Goal: Navigation & Orientation: Find specific page/section

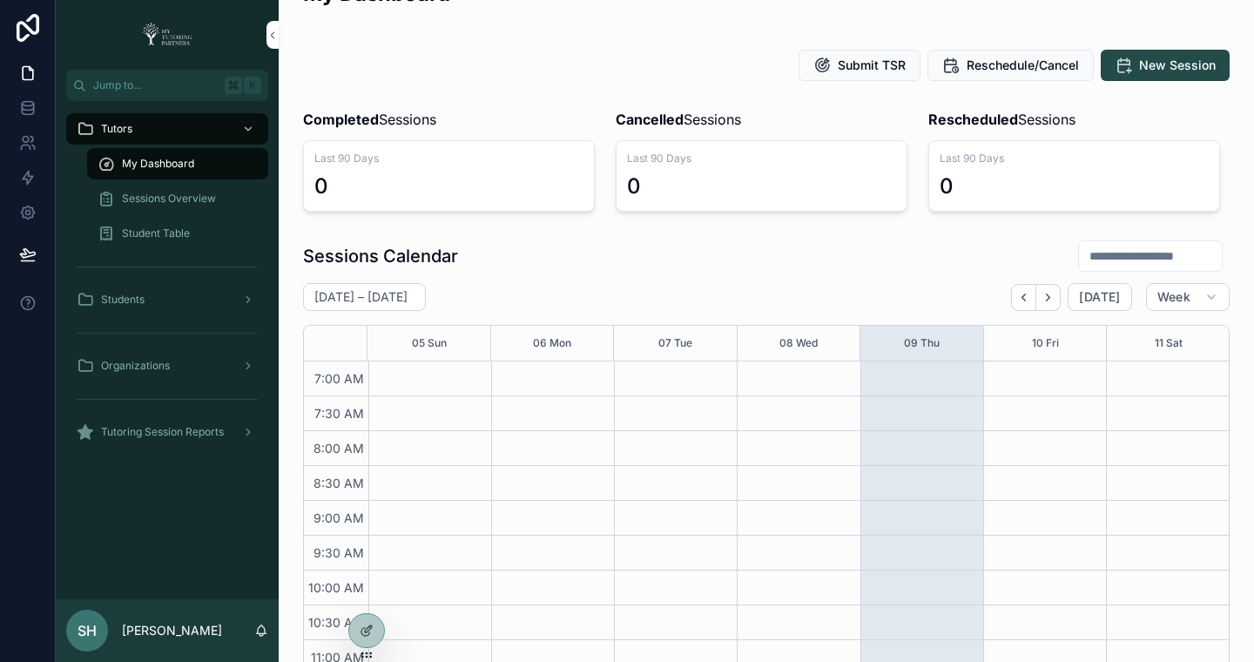
scroll to position [44, 0]
click at [367, 633] on icon at bounding box center [367, 630] width 14 height 14
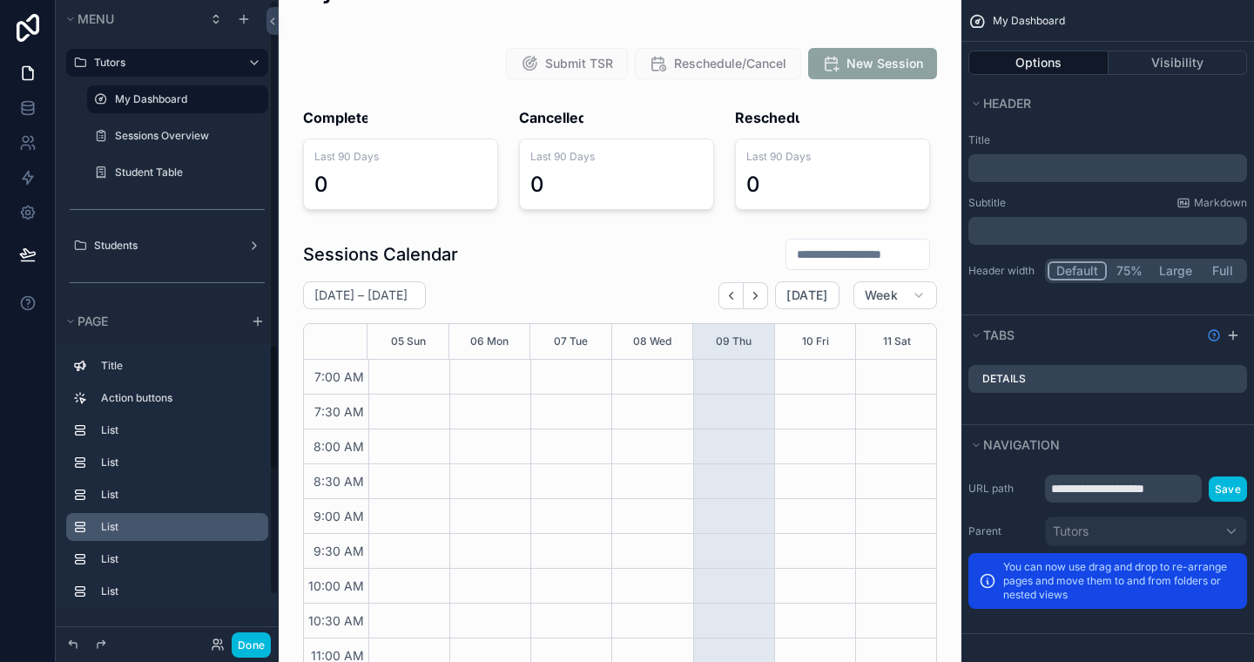
scroll to position [488, 0]
drag, startPoint x: 367, startPoint y: 633, endPoint x: 289, endPoint y: 514, distance: 142.7
click at [255, 646] on button "Done" at bounding box center [251, 644] width 39 height 25
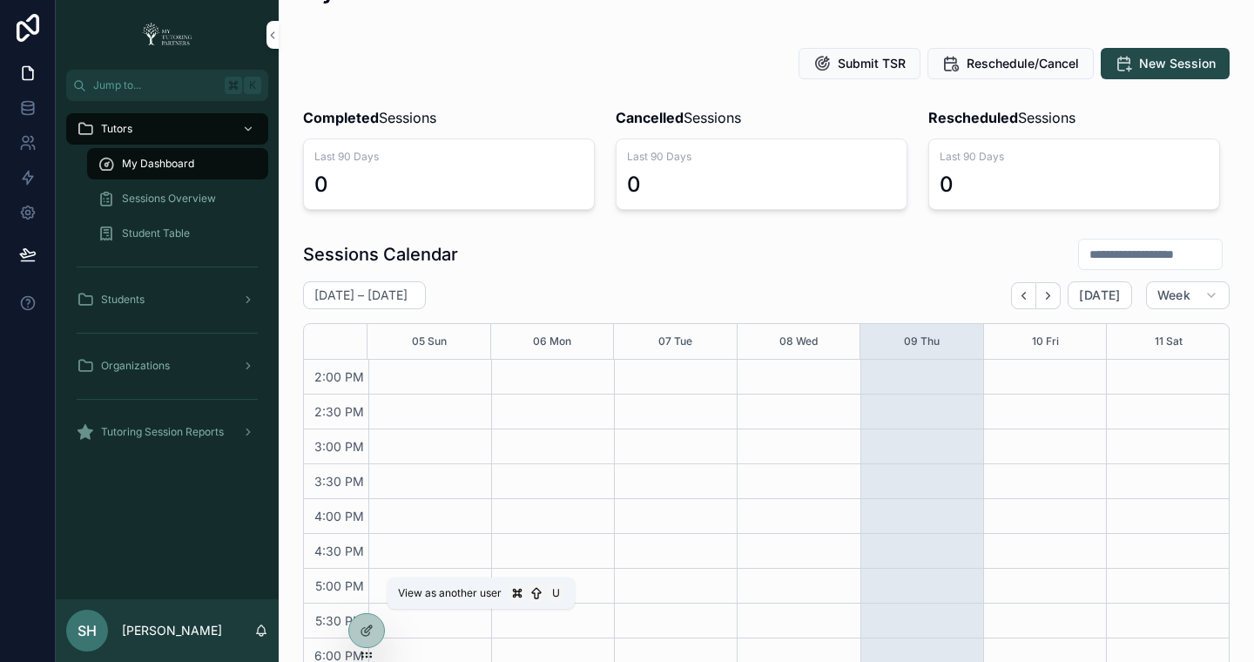
click at [0, 0] on icon at bounding box center [0, 0] width 0 height 0
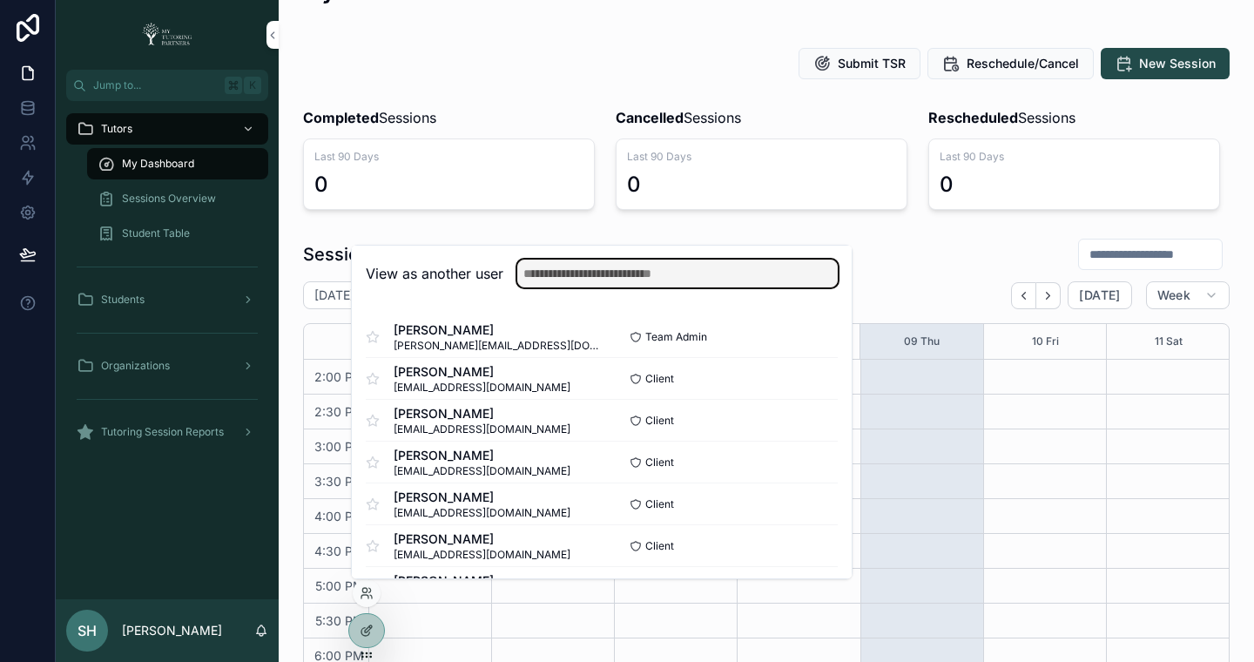
click at [646, 279] on input "text" at bounding box center [677, 273] width 320 height 28
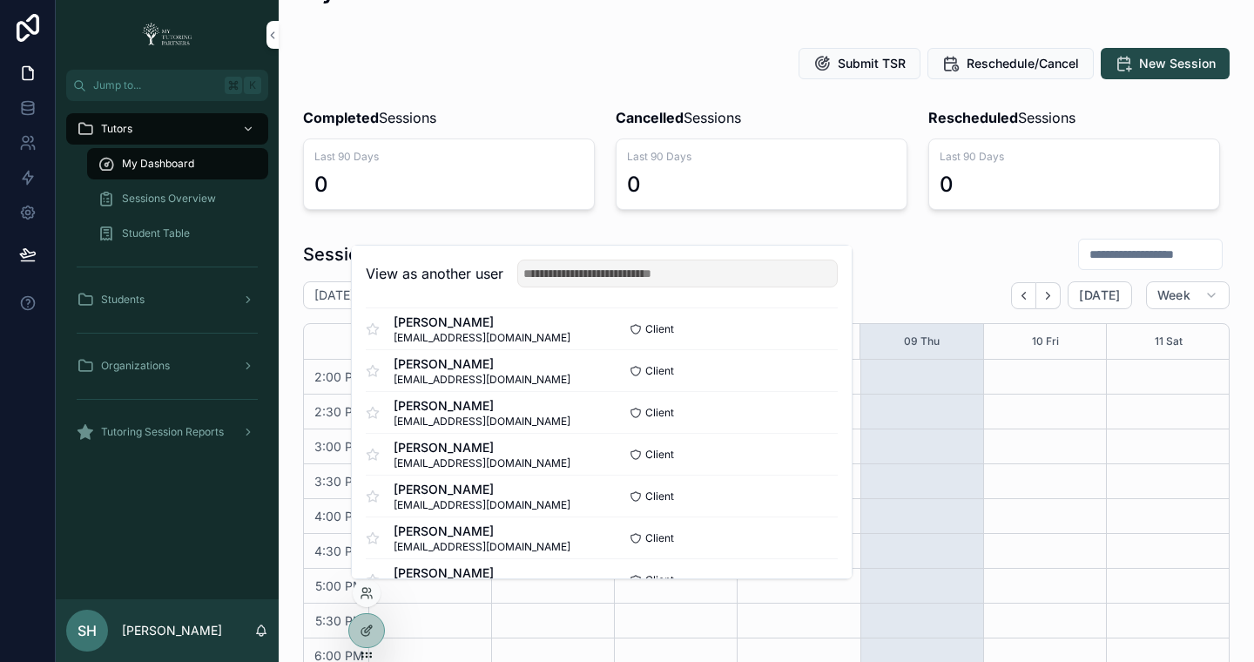
click at [0, 0] on button "Select" at bounding box center [0, 0] width 0 height 0
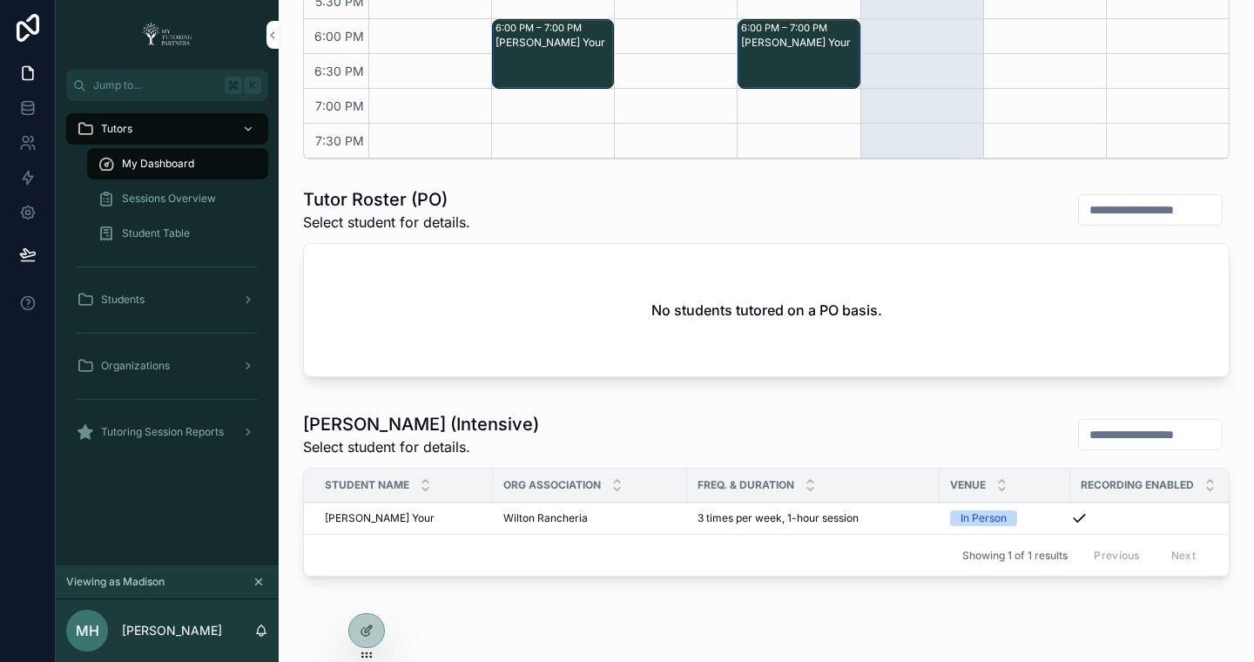
scroll to position [686, 0]
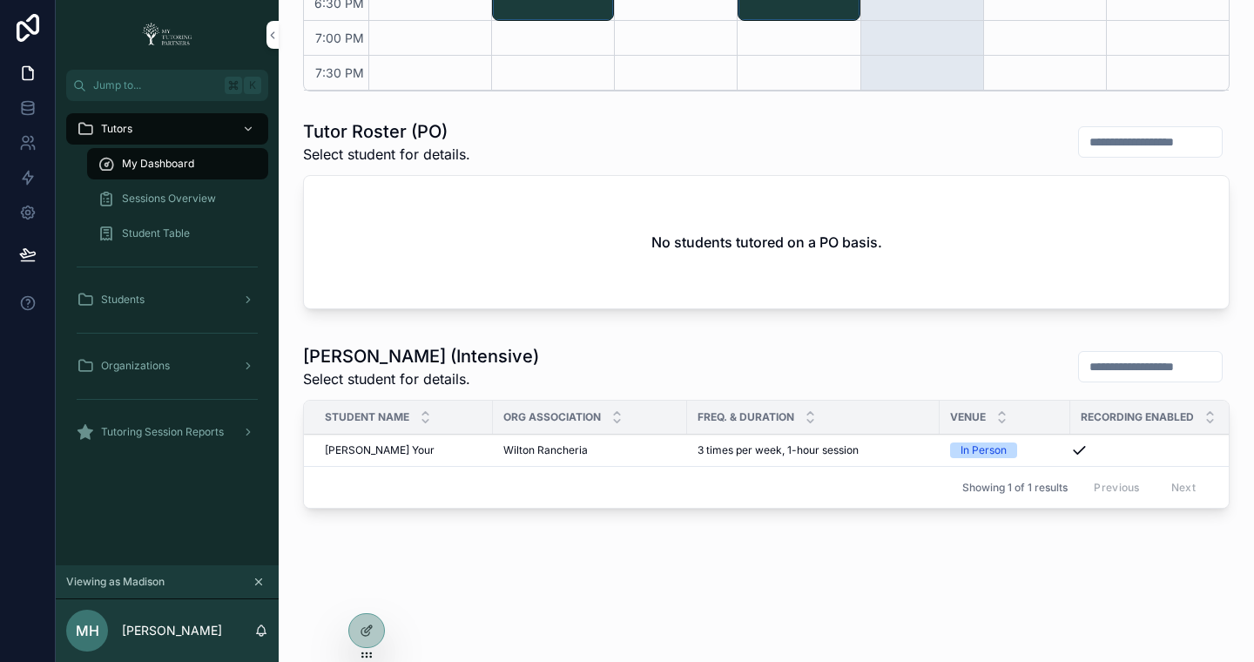
click at [356, 453] on span "[PERSON_NAME] Your" at bounding box center [380, 450] width 110 height 14
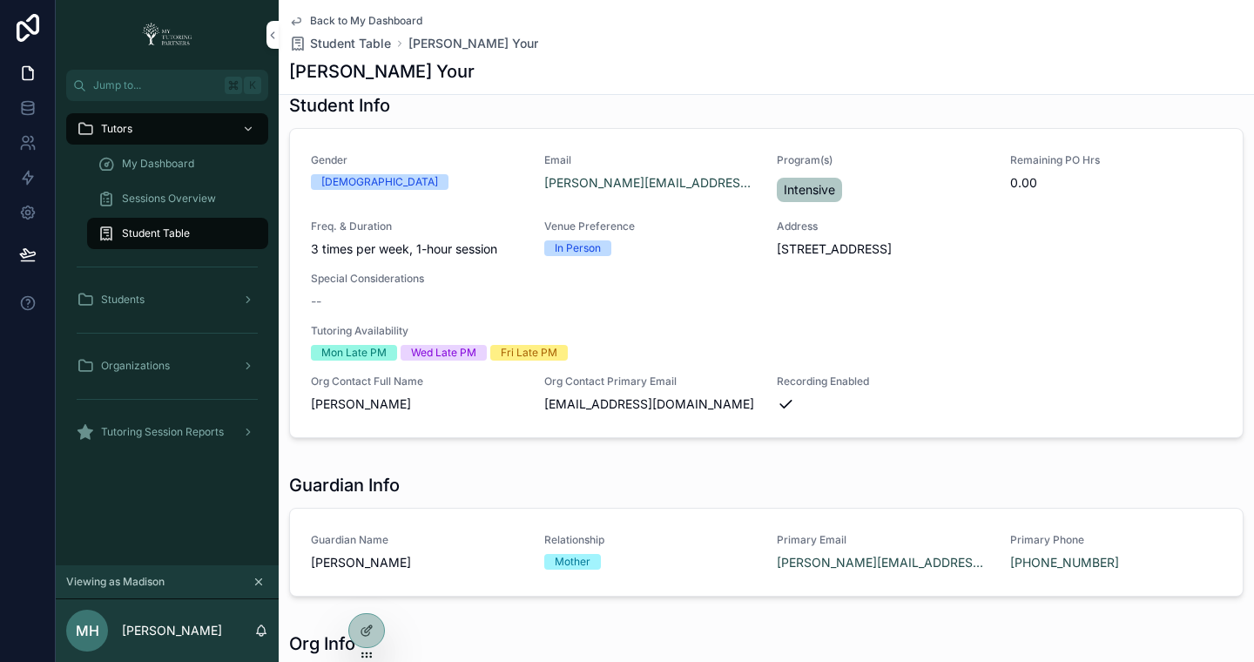
scroll to position [31, 0]
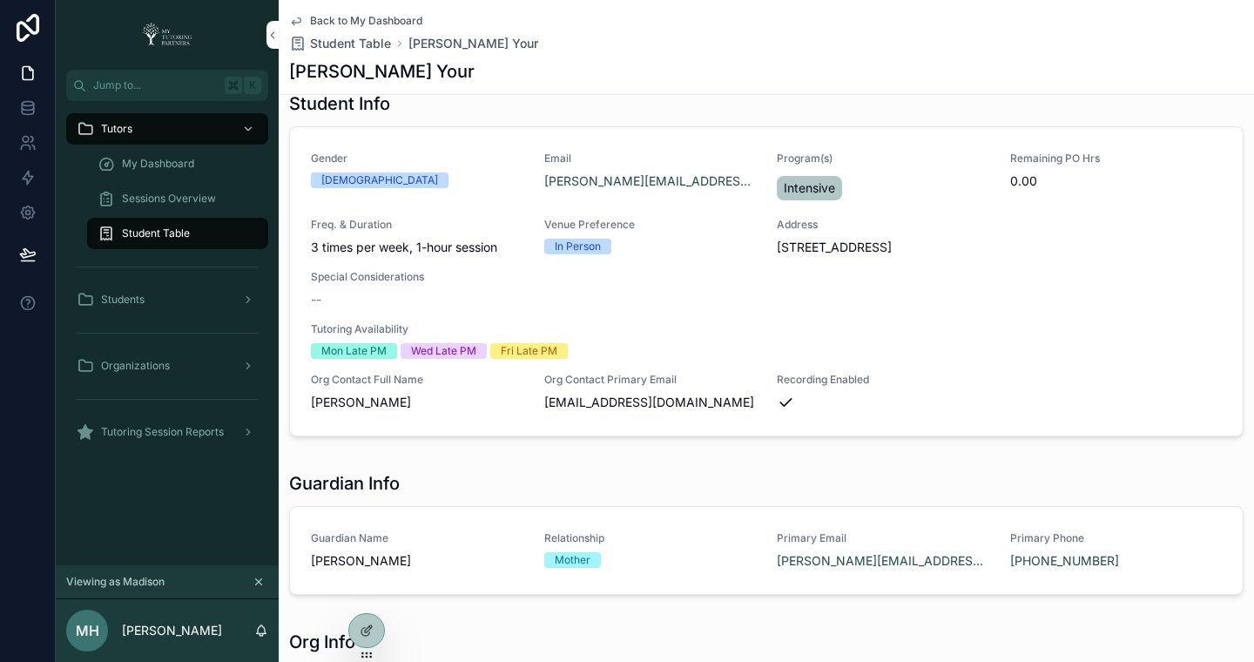
click at [172, 195] on span "Sessions Overview" at bounding box center [169, 199] width 94 height 14
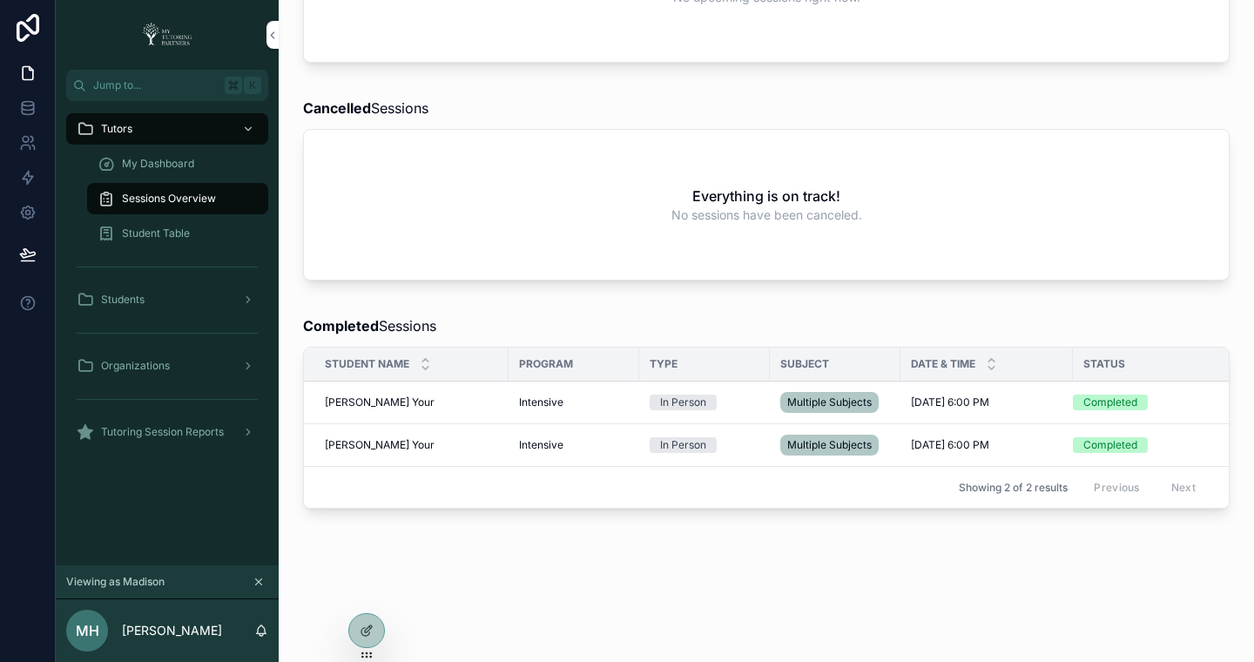
scroll to position [488, 0]
click at [400, 399] on div "Adrian Your Adrian Your" at bounding box center [411, 403] width 173 height 14
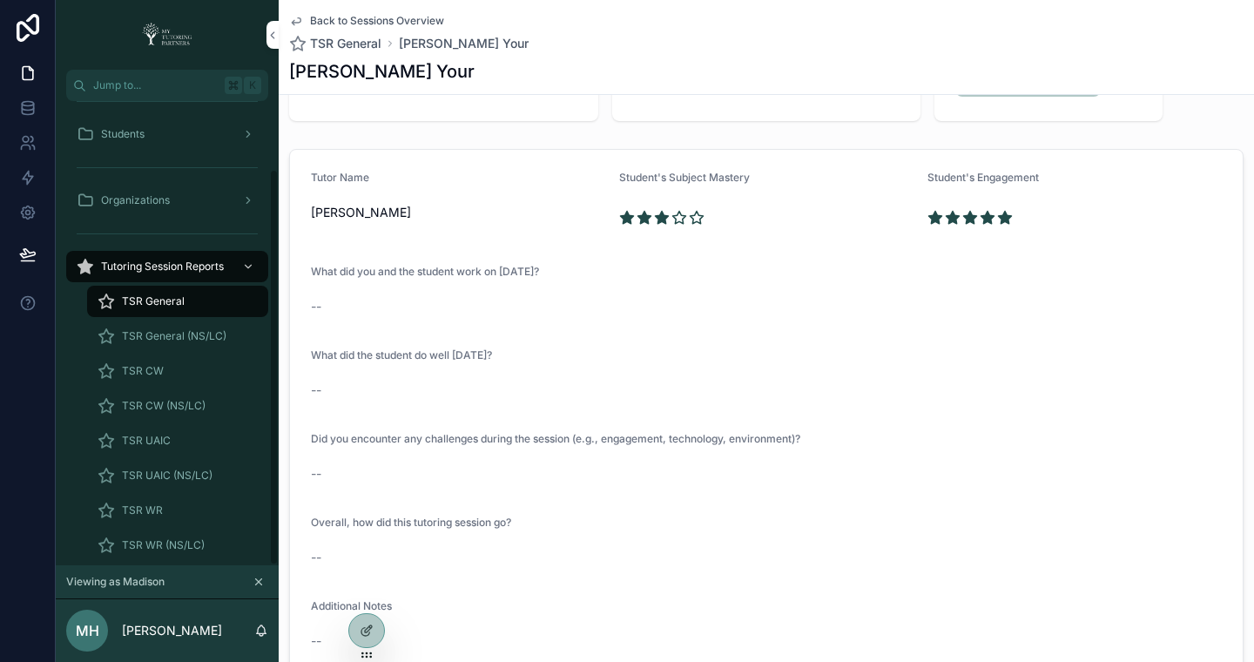
scroll to position [79, 0]
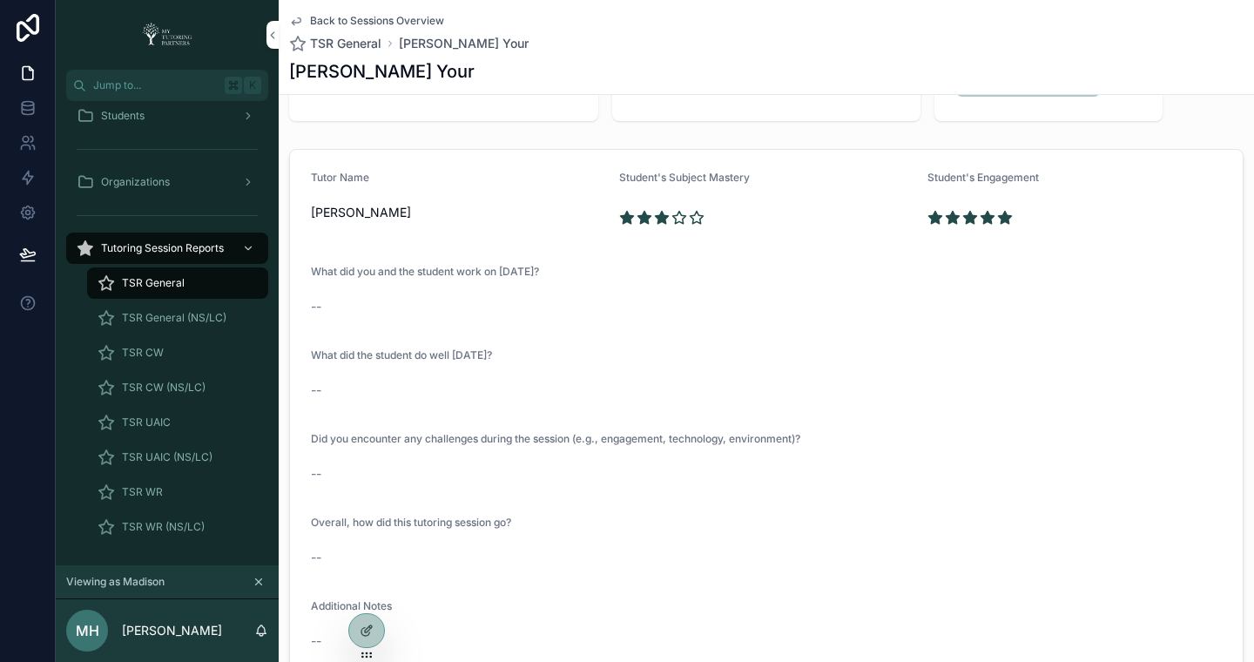
click at [152, 498] on span "TSR WR" at bounding box center [142, 492] width 41 height 14
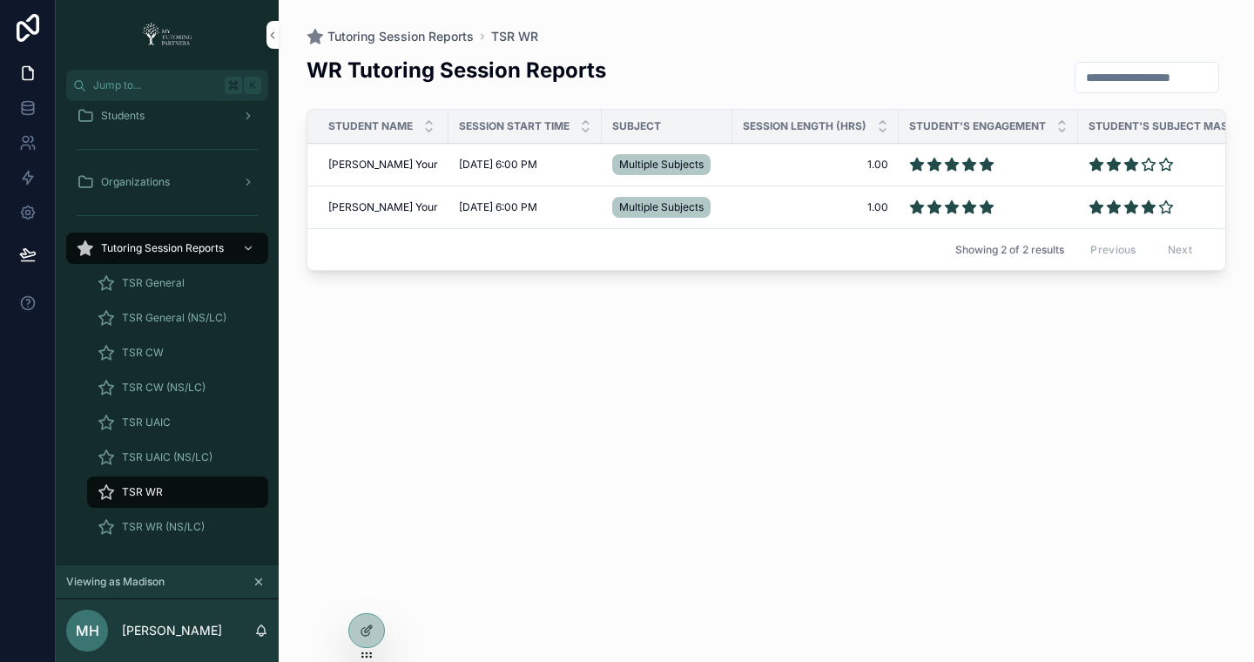
click at [408, 165] on div "Adrian Your Adrian Your" at bounding box center [383, 165] width 110 height 14
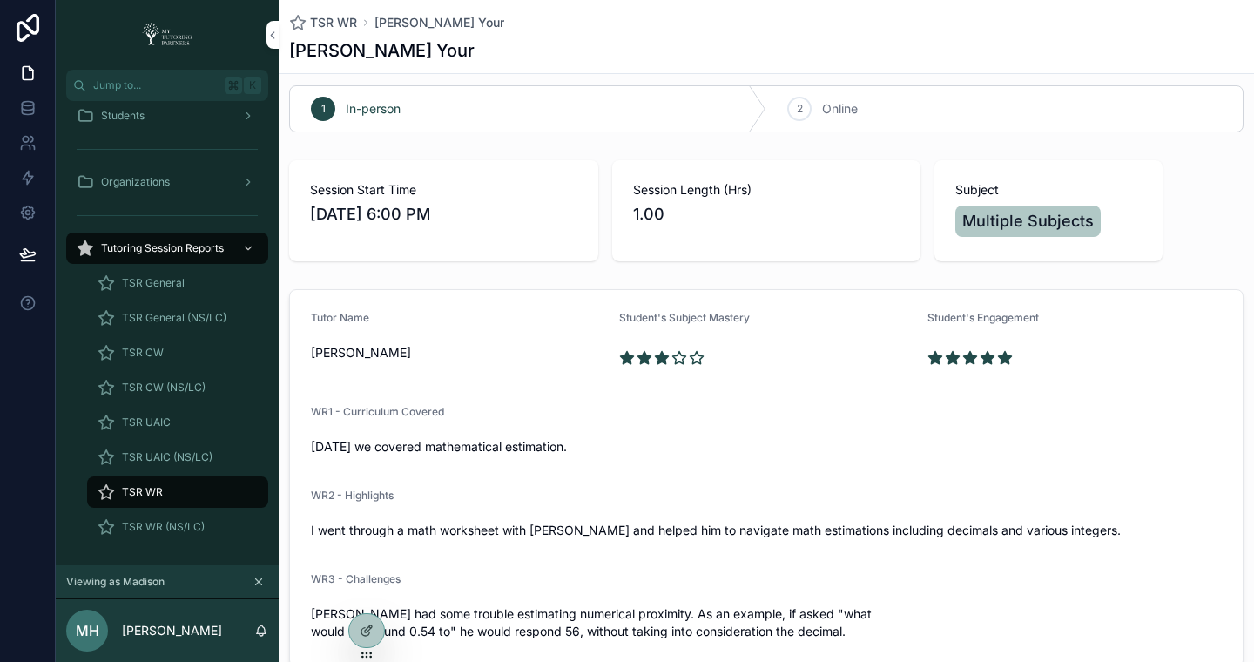
scroll to position [140, 0]
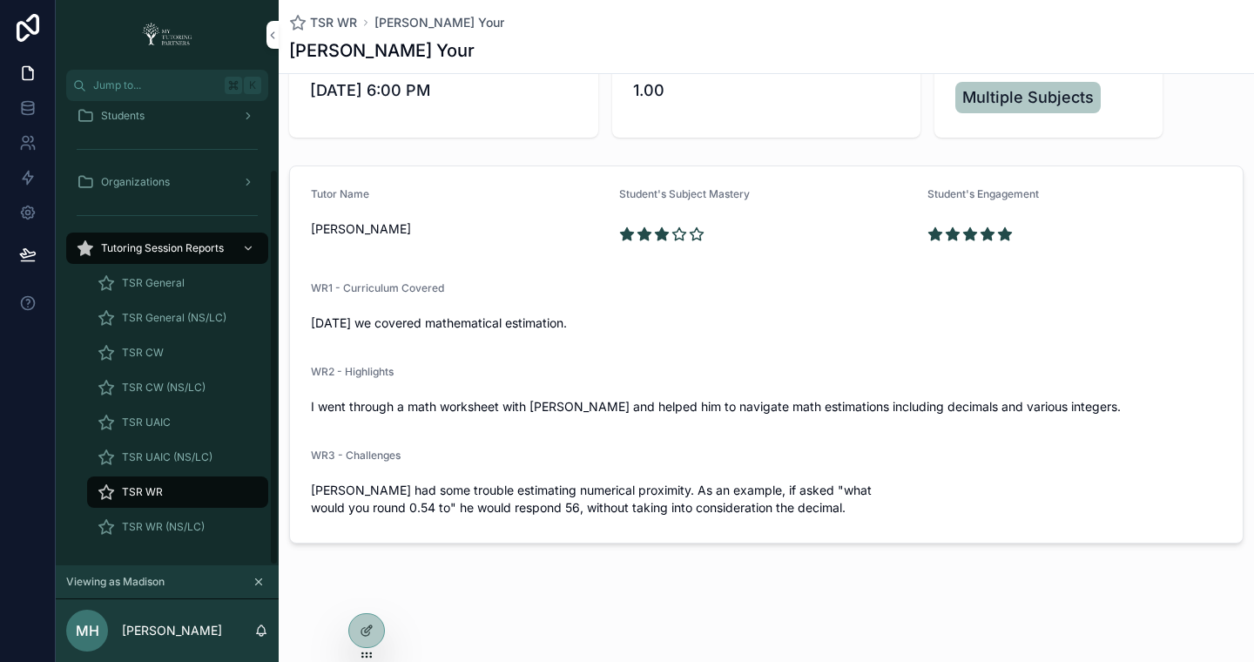
click at [216, 287] on div "TSR General" at bounding box center [178, 283] width 160 height 28
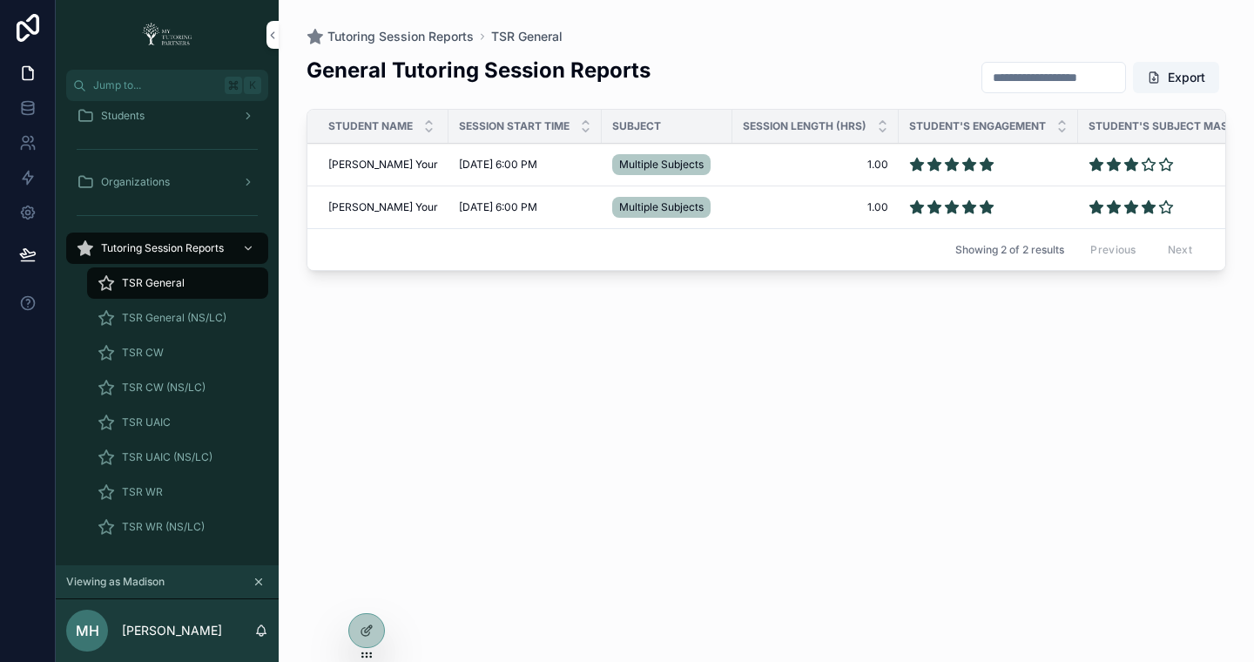
click at [375, 155] on td "Adrian Your Adrian Your" at bounding box center [377, 165] width 141 height 43
click at [374, 164] on span "Adrian Your" at bounding box center [383, 165] width 110 height 14
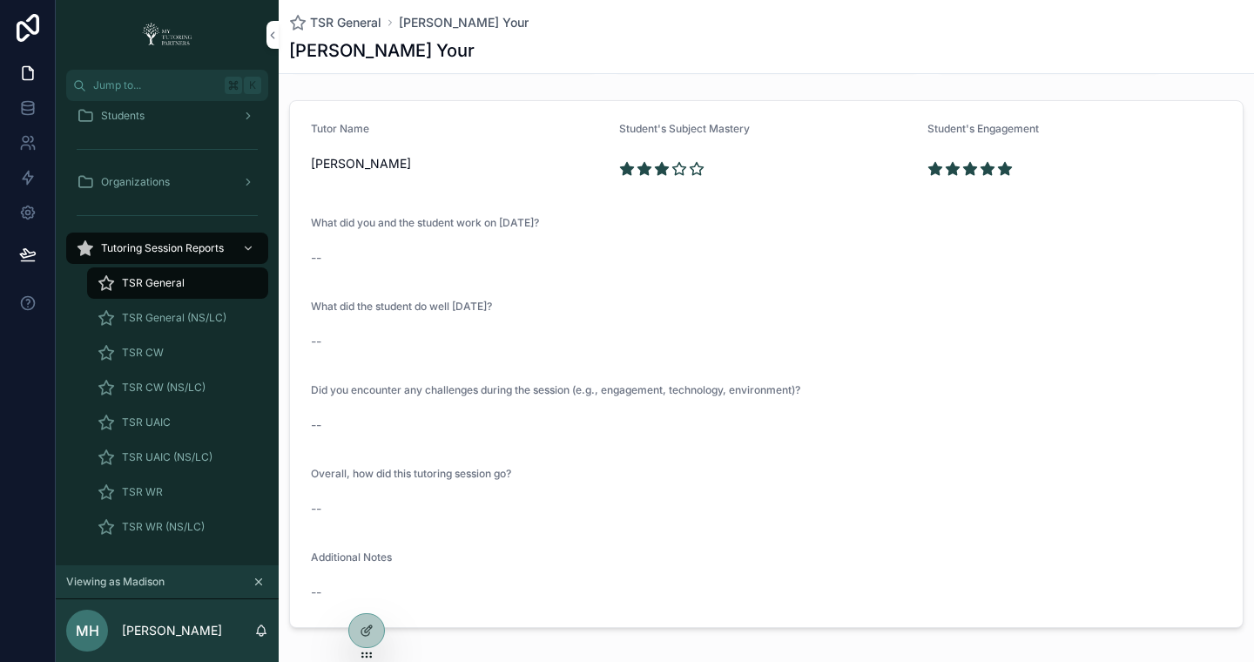
scroll to position [220, 0]
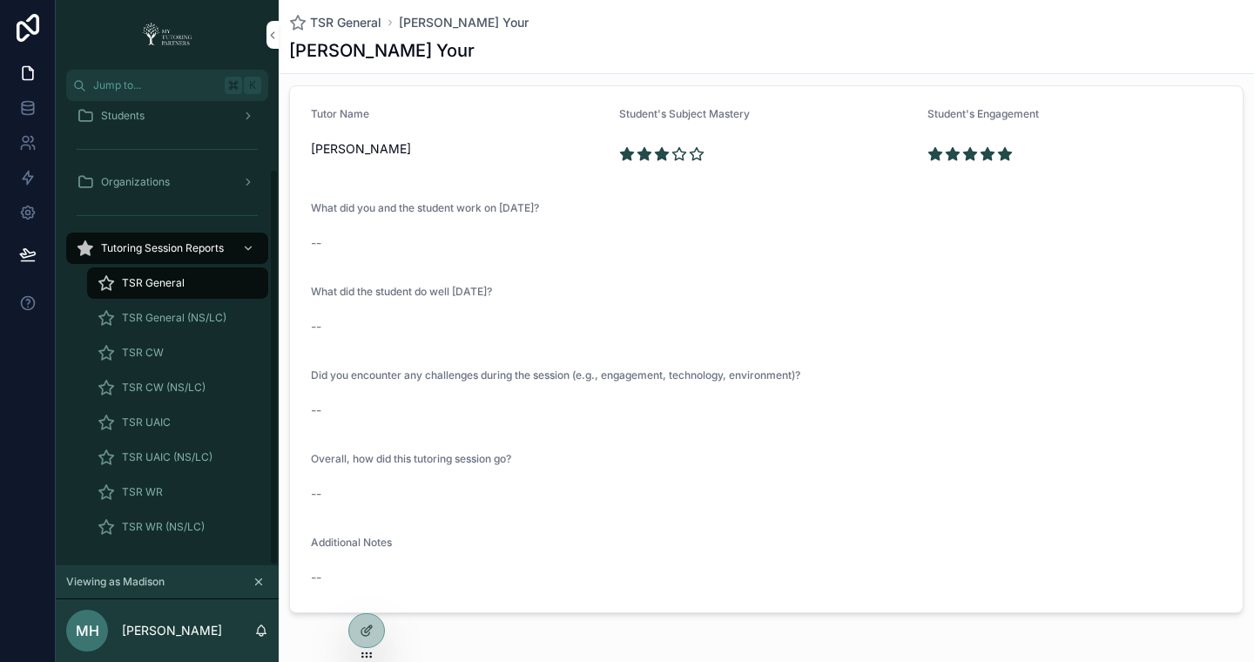
click at [177, 178] on div "Organizations" at bounding box center [167, 182] width 181 height 28
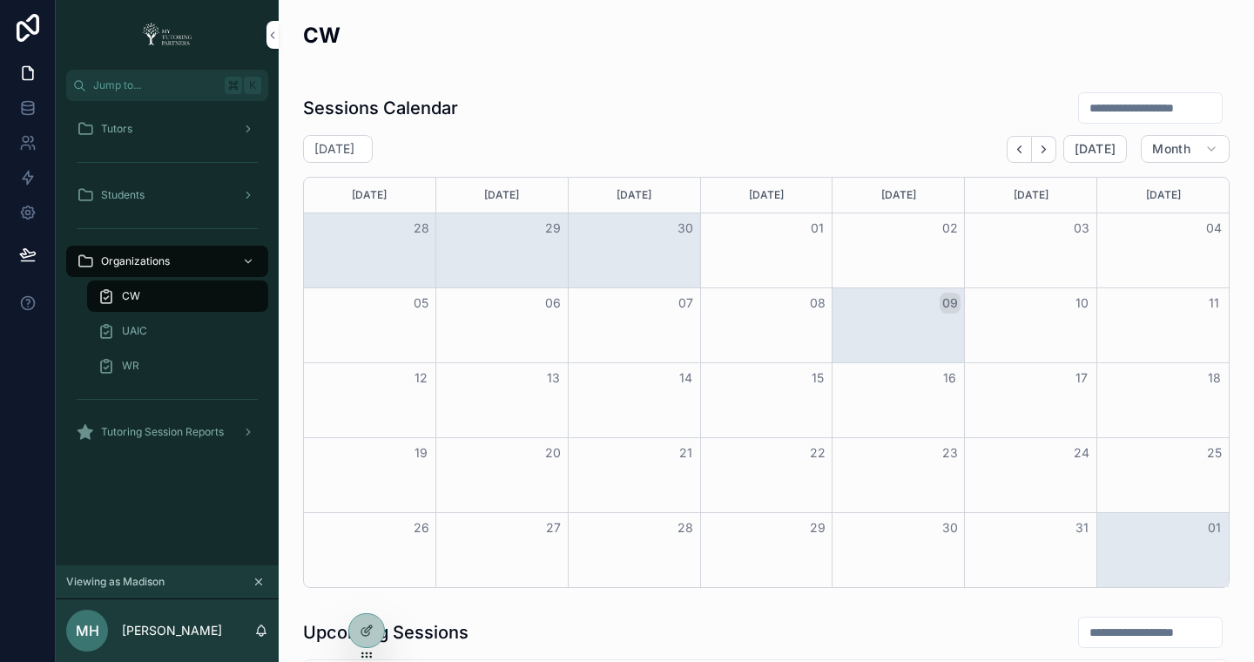
click at [0, 0] on icon at bounding box center [0, 0] width 0 height 0
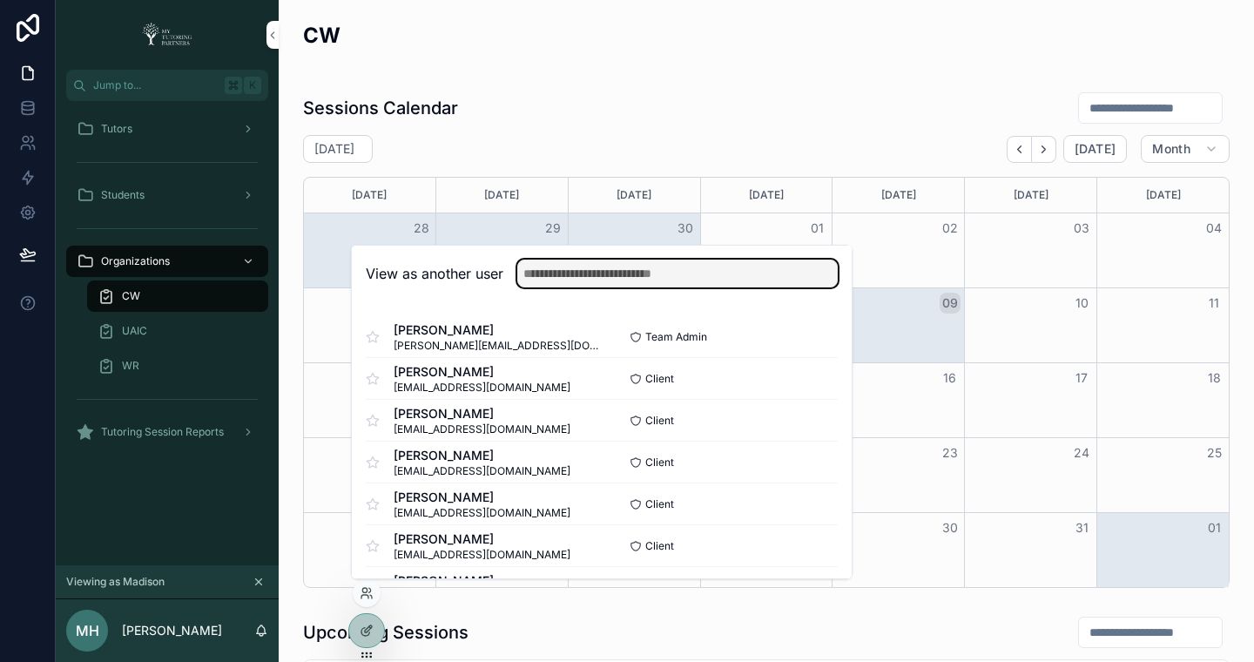
click at [648, 269] on input "text" at bounding box center [677, 273] width 320 height 28
type input "*"
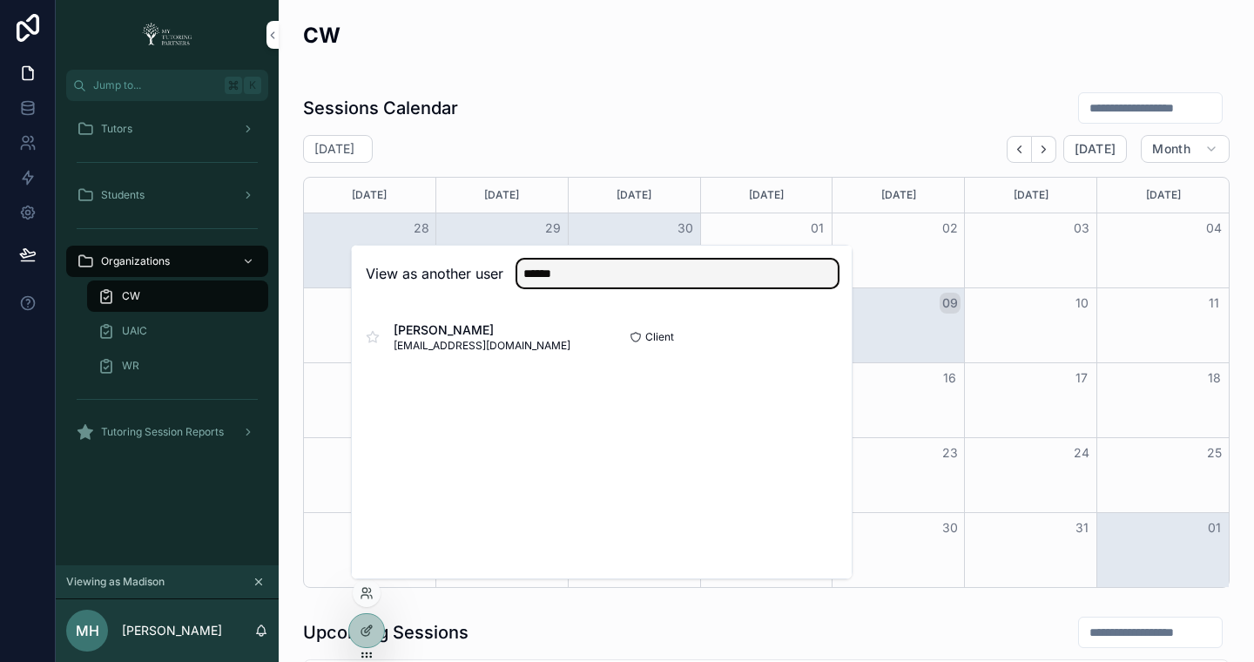
type input "******"
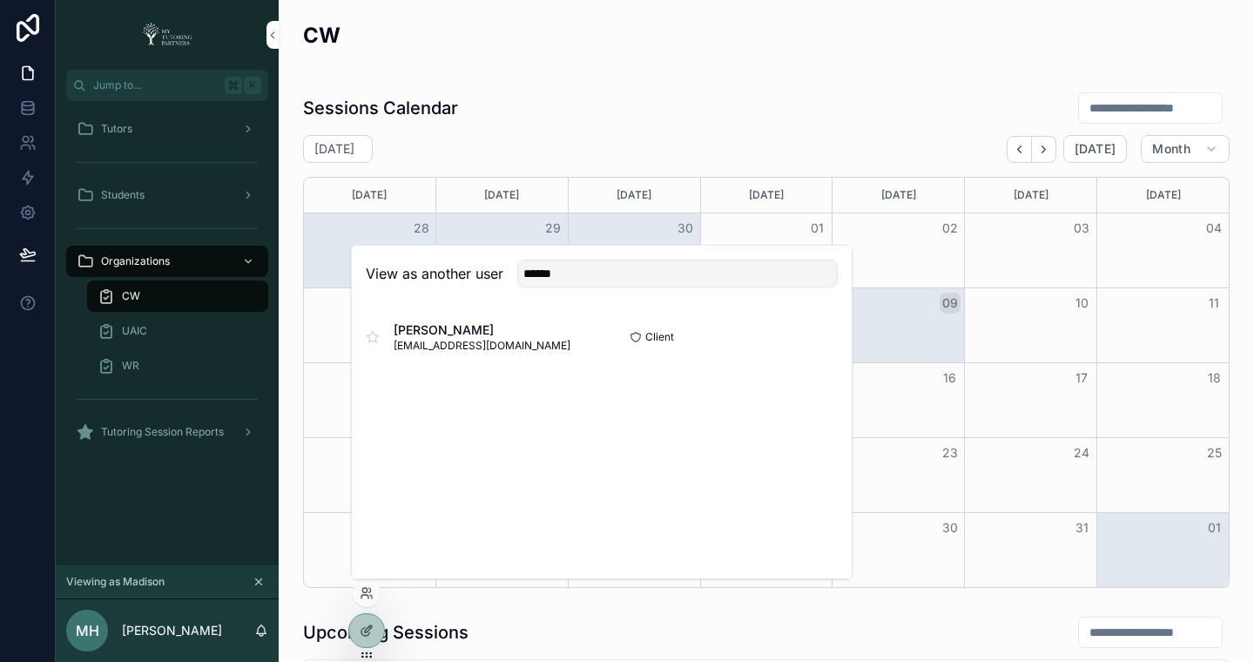
click at [0, 0] on button "Select" at bounding box center [0, 0] width 0 height 0
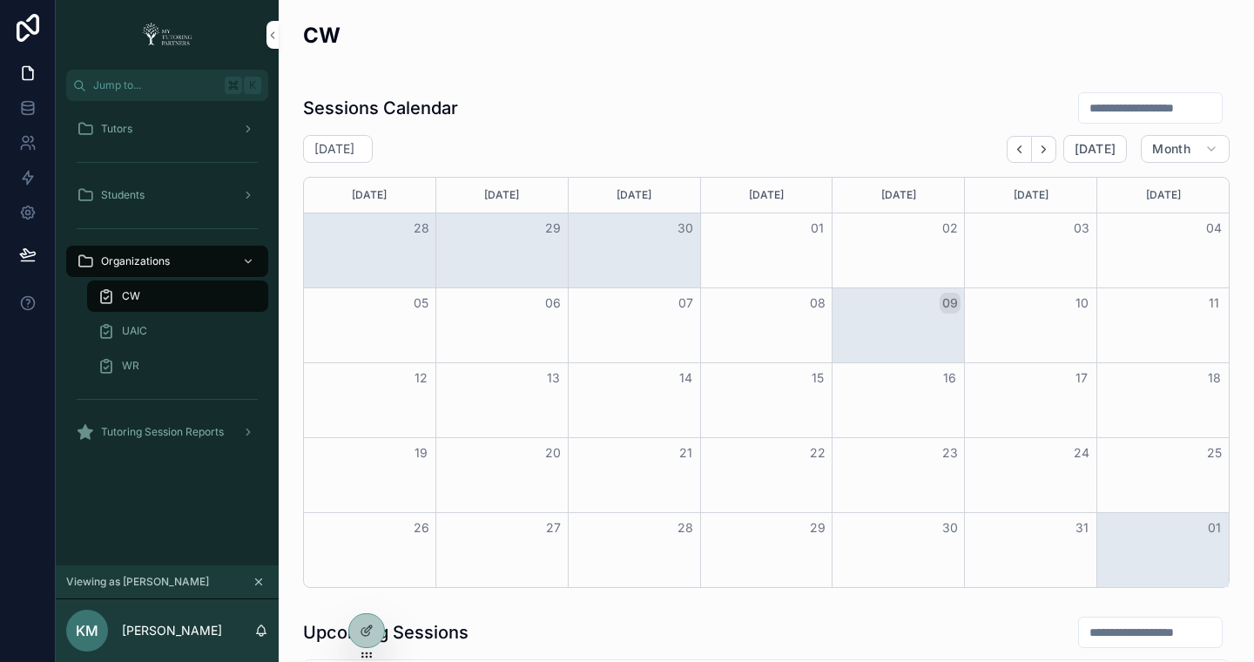
scroll to position [1, 0]
click at [138, 361] on div "WR" at bounding box center [178, 366] width 160 height 28
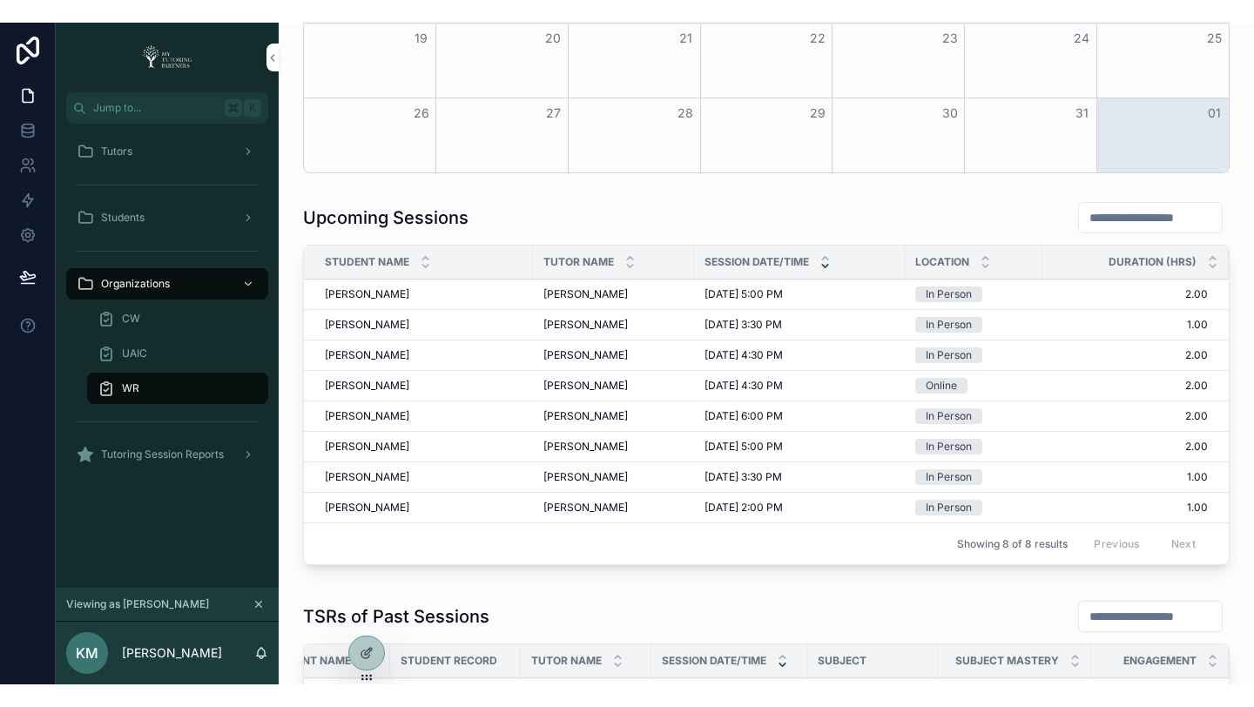
scroll to position [422, 0]
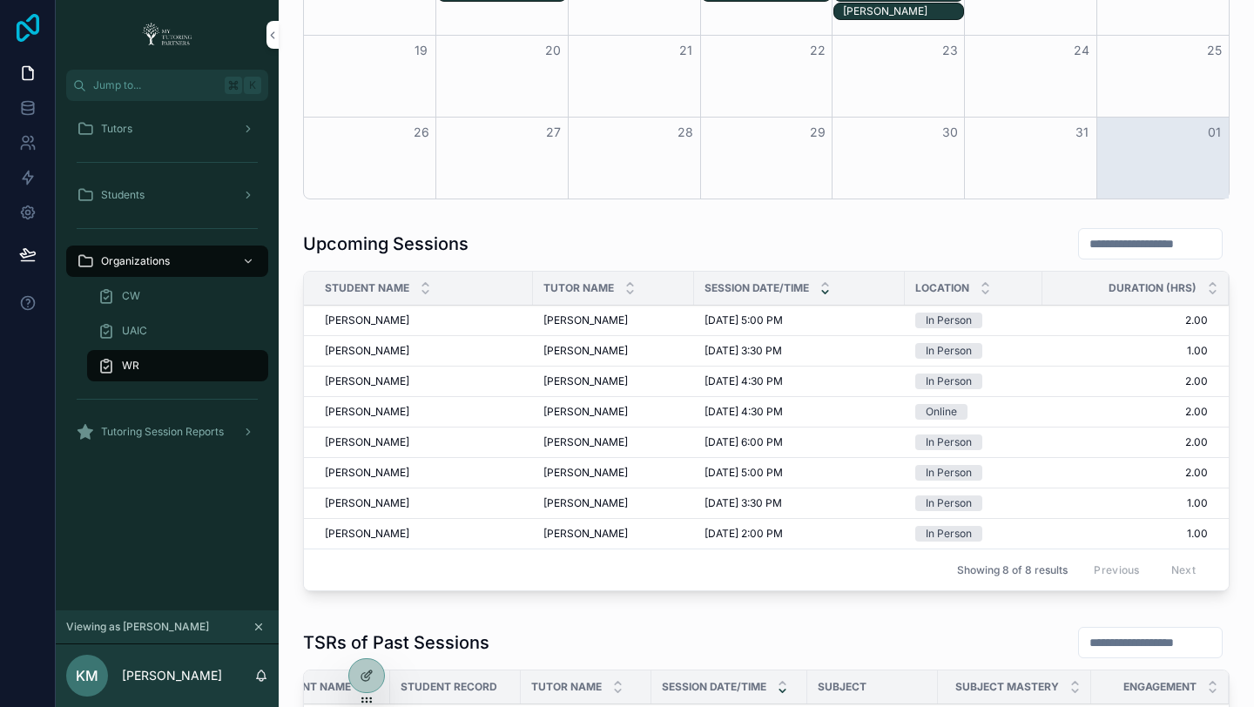
click at [34, 26] on icon at bounding box center [27, 28] width 35 height 28
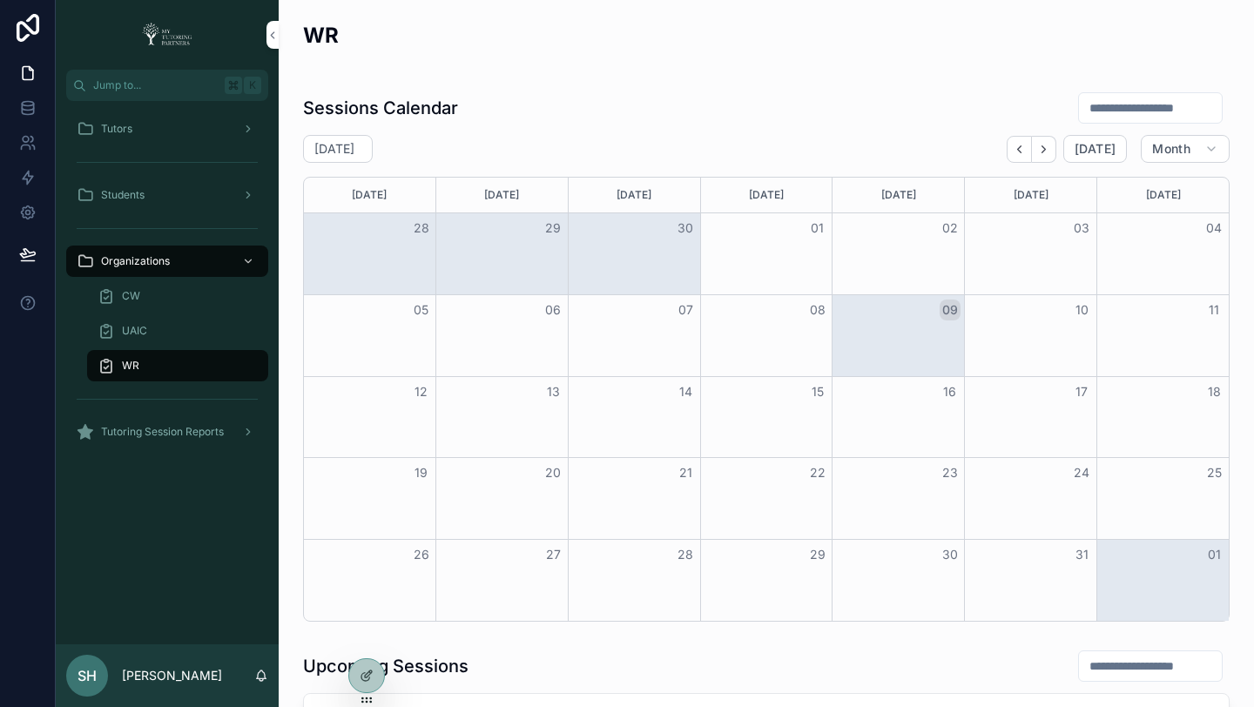
click at [125, 137] on div "Tutors" at bounding box center [167, 129] width 181 height 28
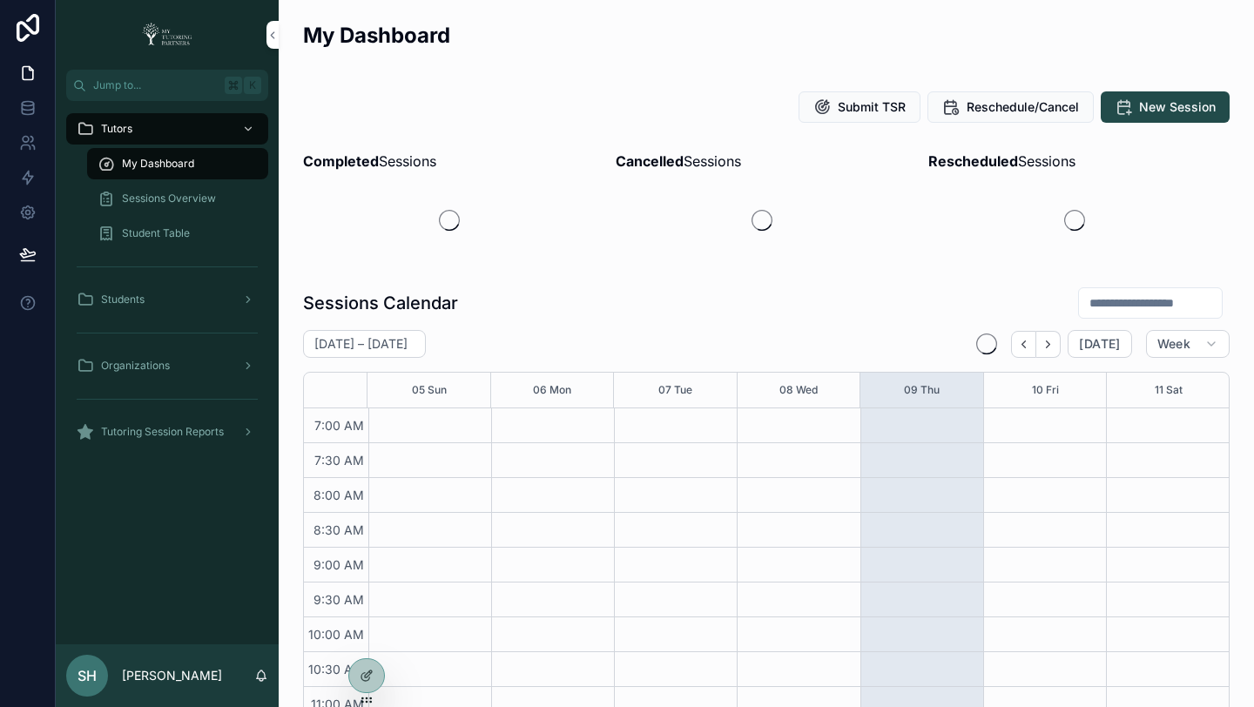
scroll to position [488, 0]
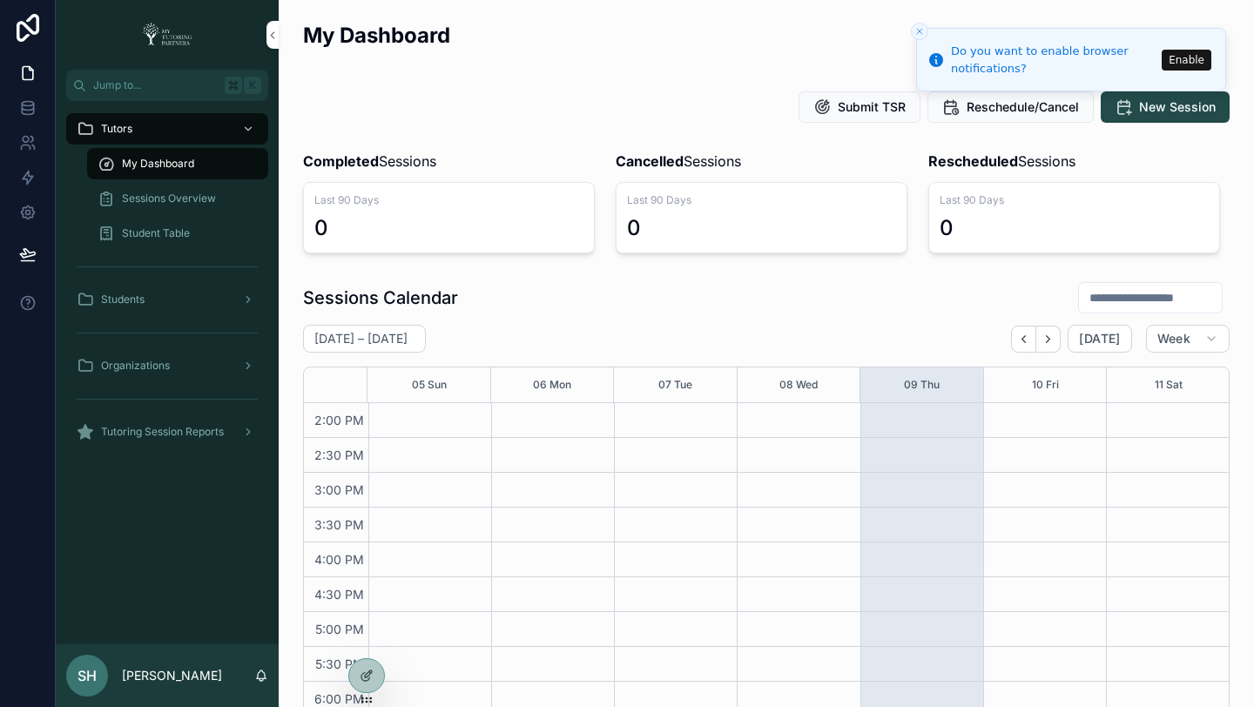
click at [836, 43] on div "My Dashboard" at bounding box center [766, 42] width 926 height 43
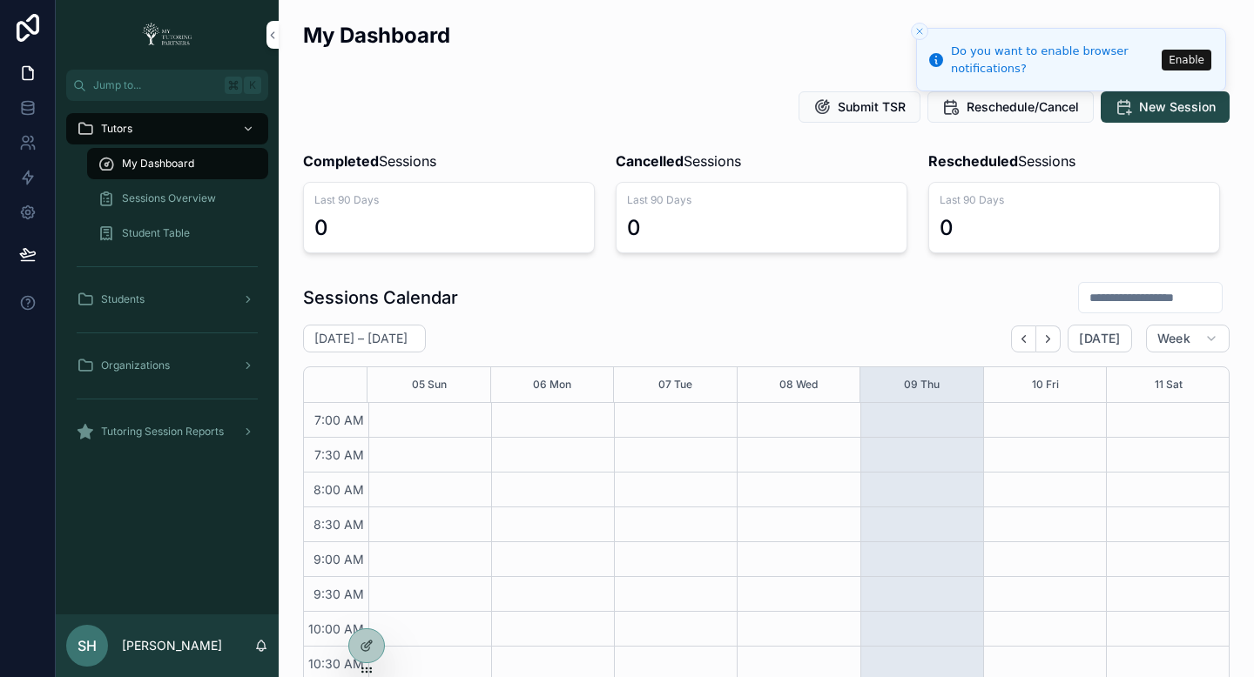
scroll to position [488, 0]
